Goal: Navigation & Orientation: Find specific page/section

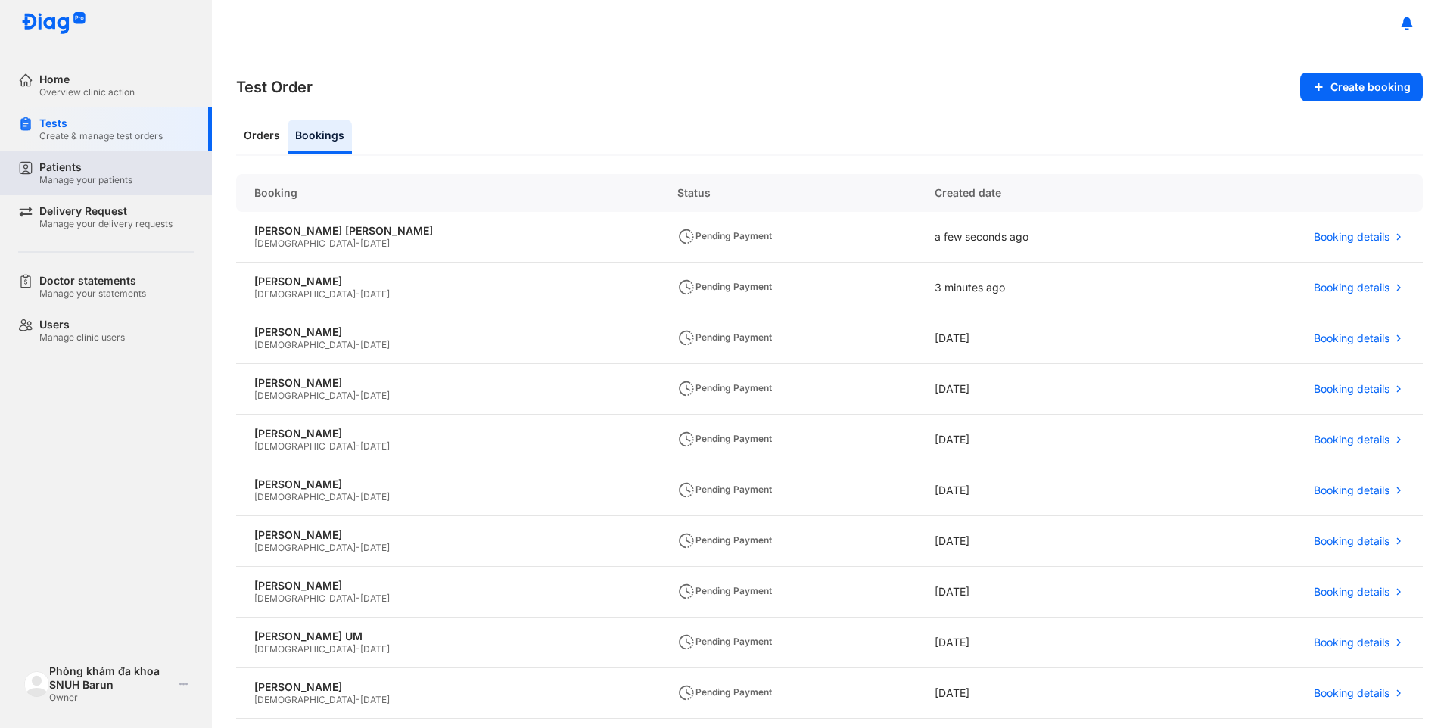
click at [86, 179] on div "Manage your patients" at bounding box center [85, 180] width 93 height 12
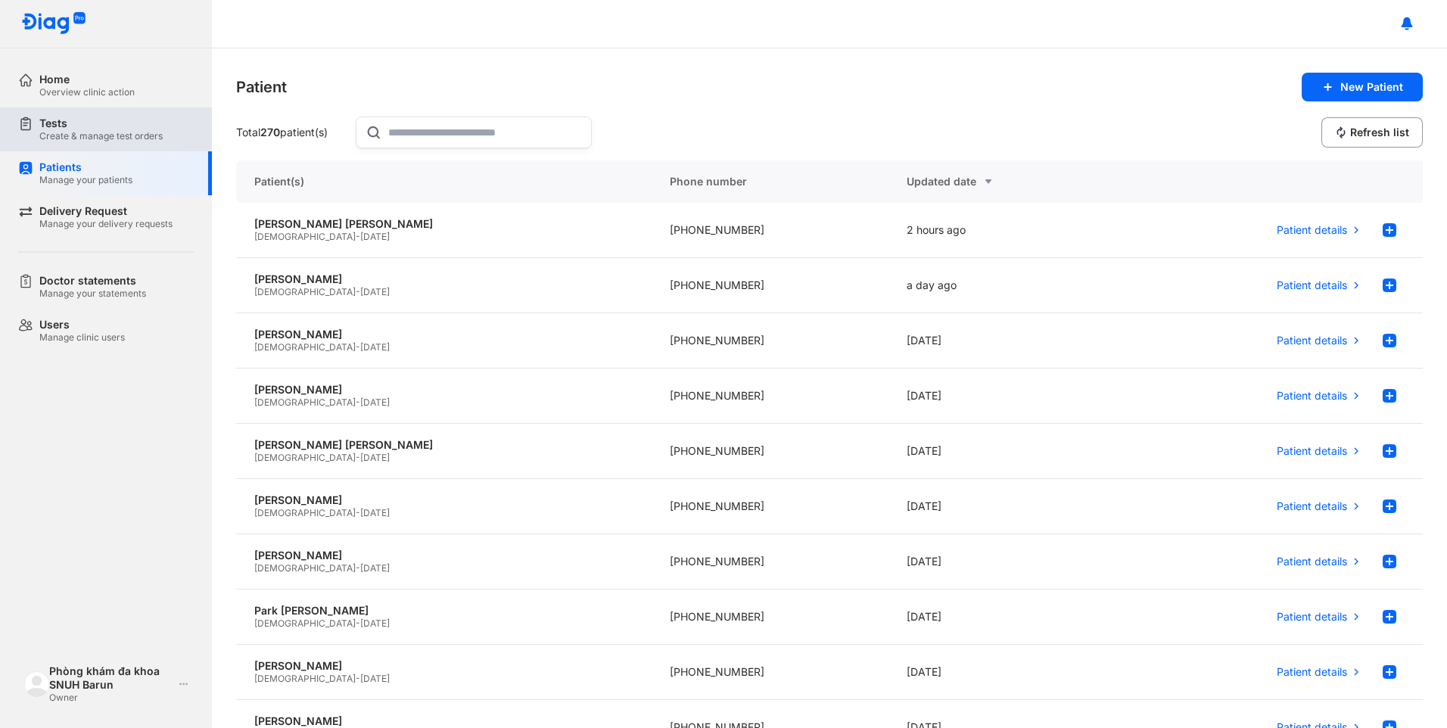
click at [98, 128] on div "Tests" at bounding box center [100, 124] width 123 height 14
